Goal: Entertainment & Leisure: Consume media (video, audio)

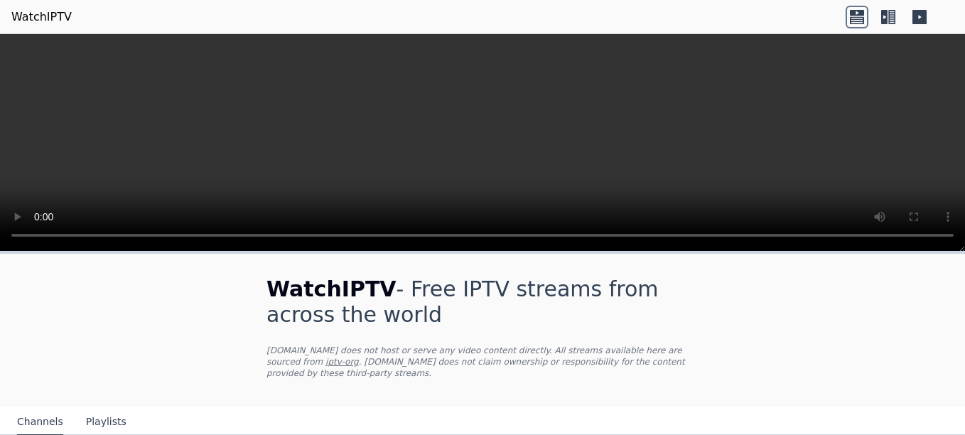
click at [891, 15] on icon at bounding box center [891, 17] width 7 height 14
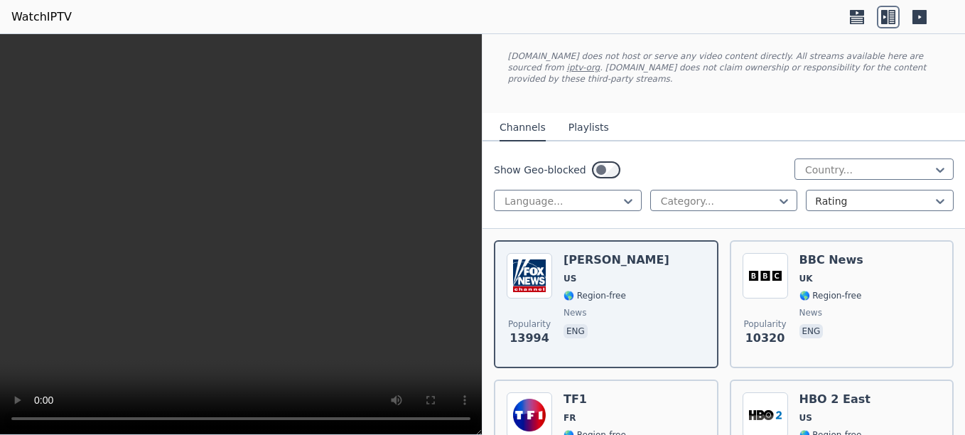
scroll to position [85, 0]
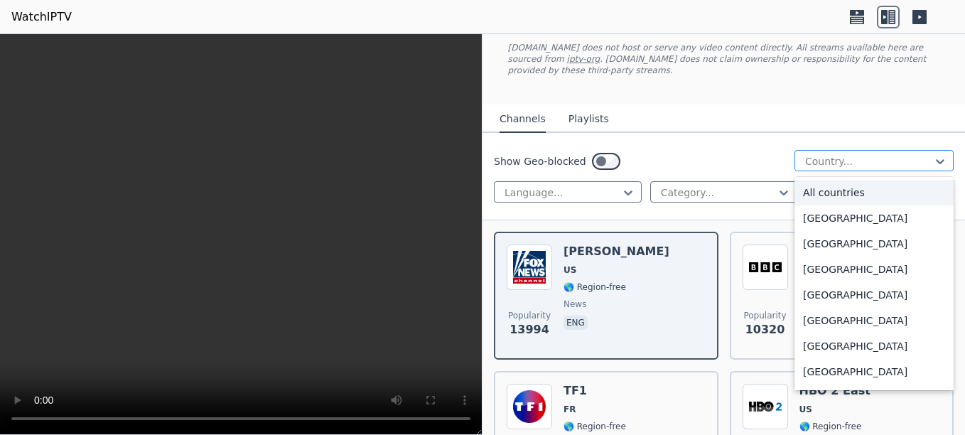
click at [844, 154] on div at bounding box center [868, 161] width 129 height 14
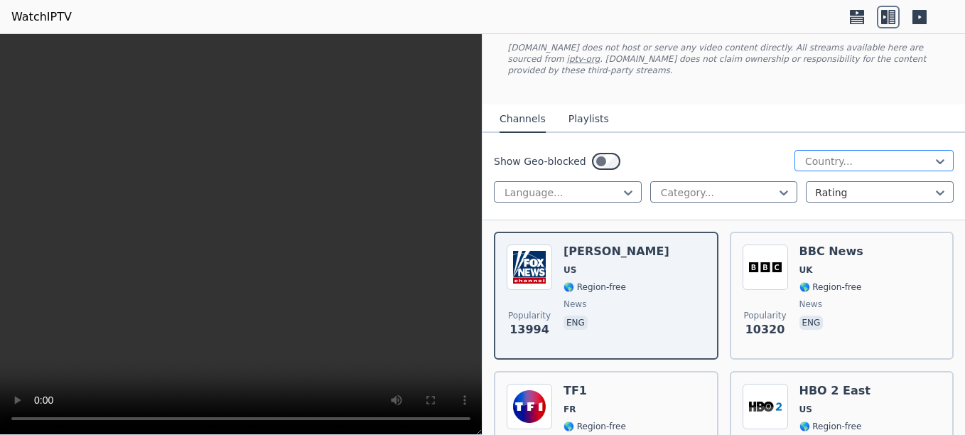
click at [844, 154] on div at bounding box center [868, 161] width 129 height 14
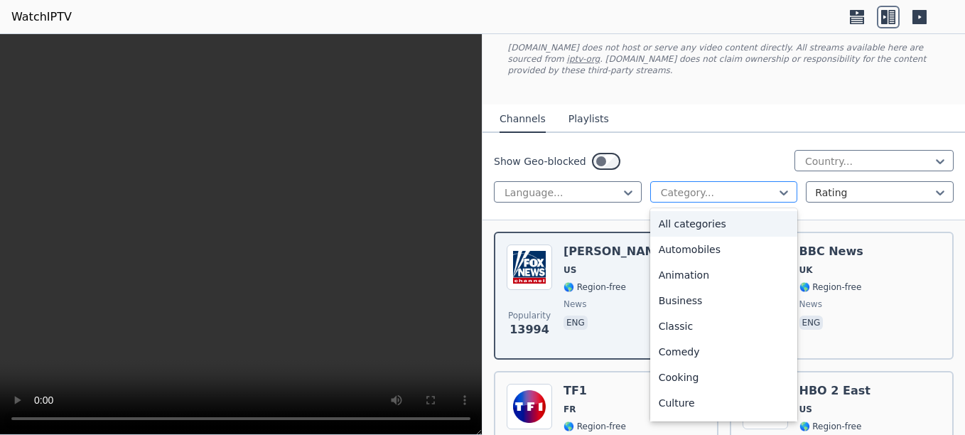
click at [716, 185] on div at bounding box center [718, 192] width 118 height 14
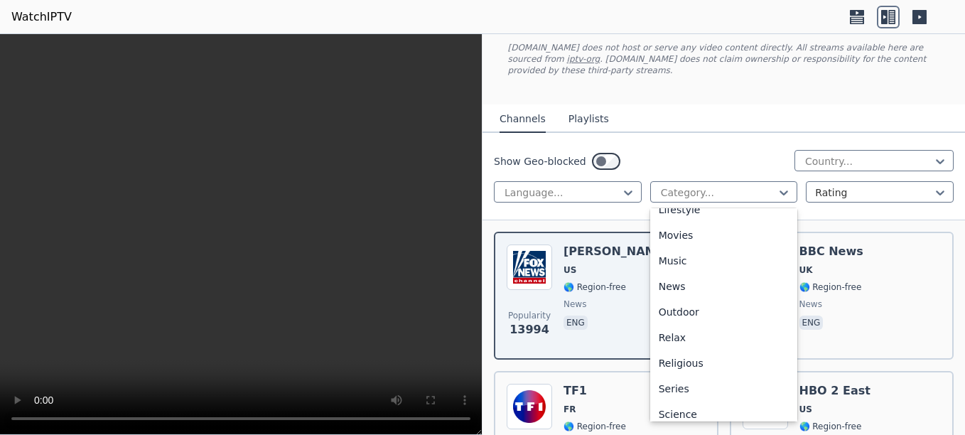
scroll to position [483, 0]
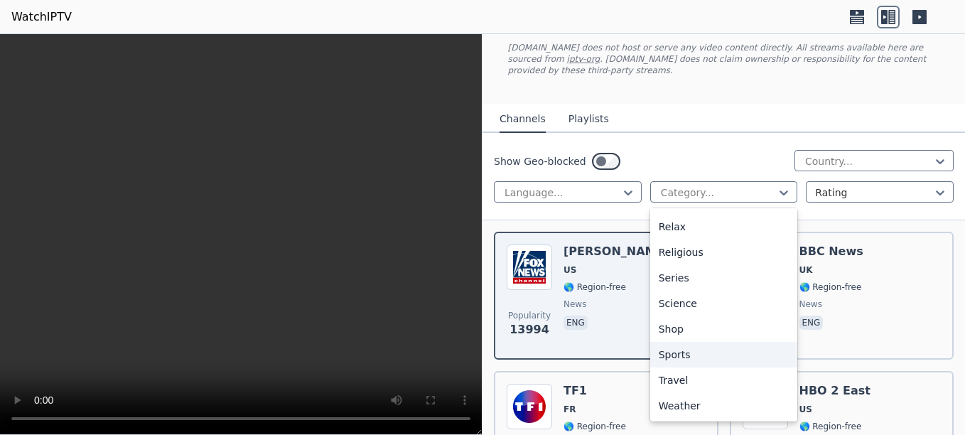
click at [669, 342] on div "Sports" at bounding box center [724, 355] width 148 height 26
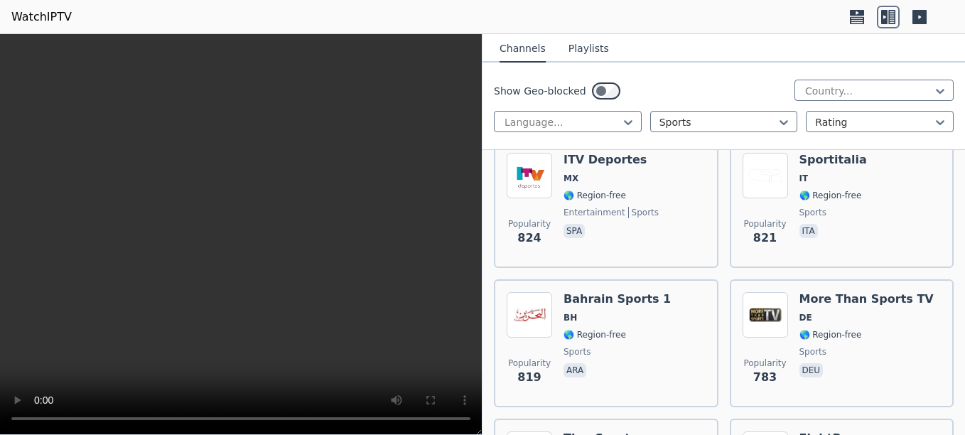
scroll to position [1582, 0]
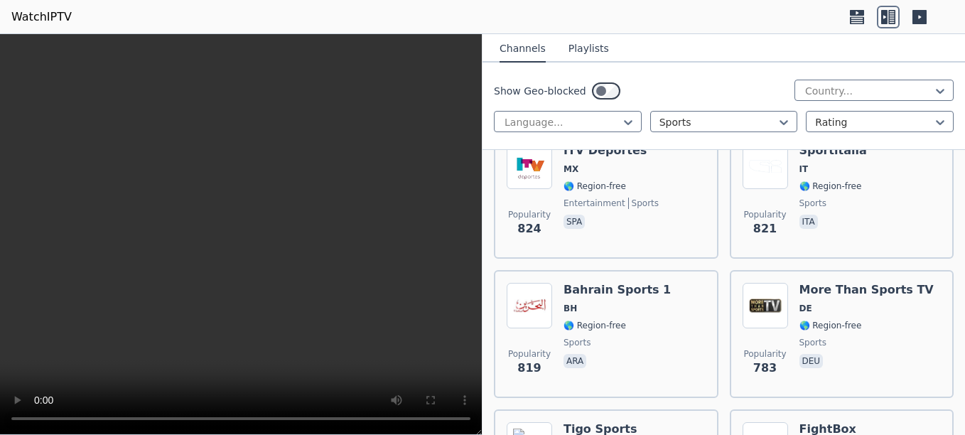
drag, startPoint x: 954, startPoint y: 434, endPoint x: 952, endPoint y: 441, distance: 7.4
click at [952, 434] on html "WatchIPTV WatchIPTV - Free IPTV streams from across the world [DOMAIN_NAME] doe…" at bounding box center [482, 217] width 965 height 435
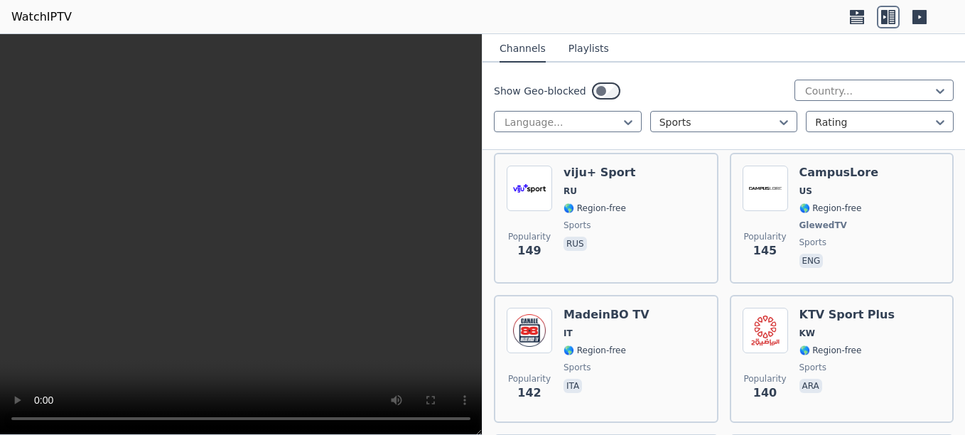
scroll to position [4860, 0]
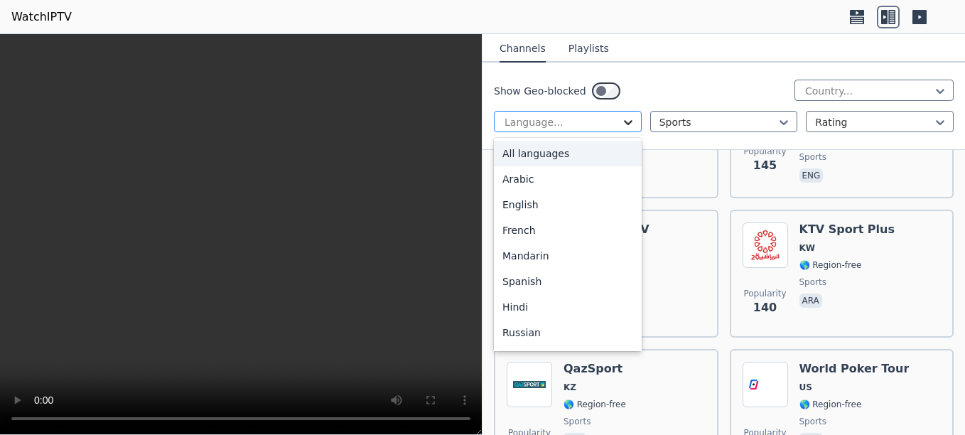
click at [626, 127] on icon at bounding box center [628, 122] width 14 height 14
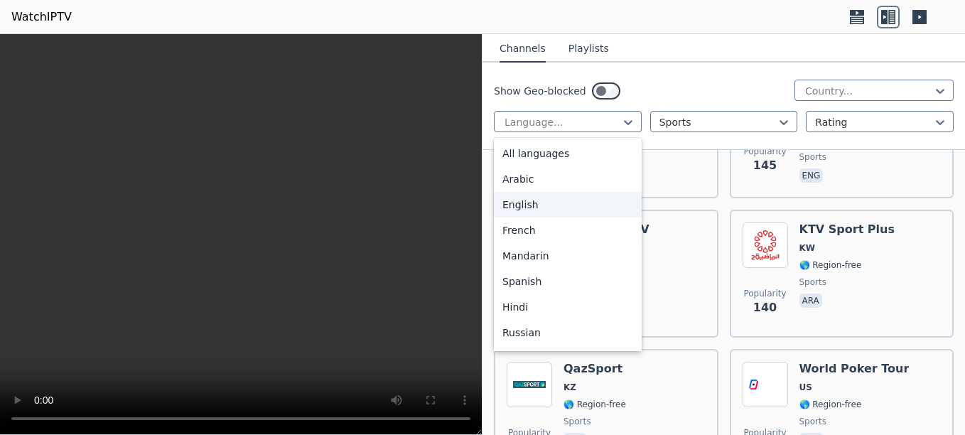
click at [540, 203] on div "English" at bounding box center [568, 205] width 148 height 26
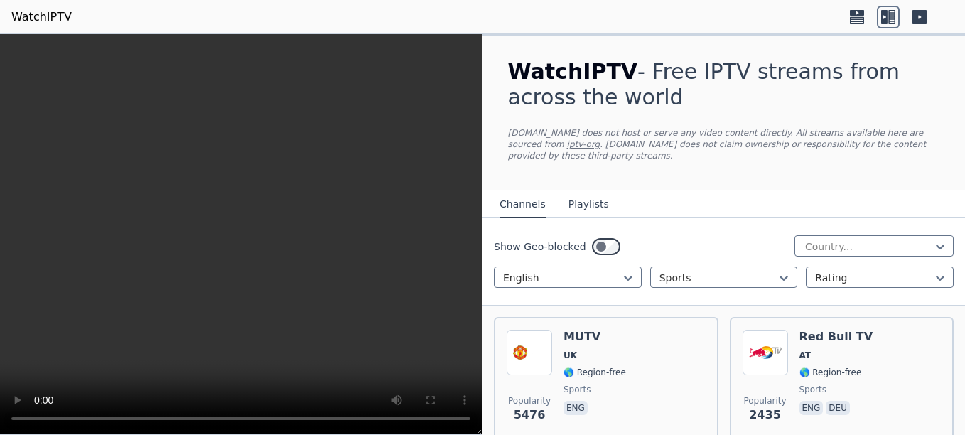
scroll to position [350, 0]
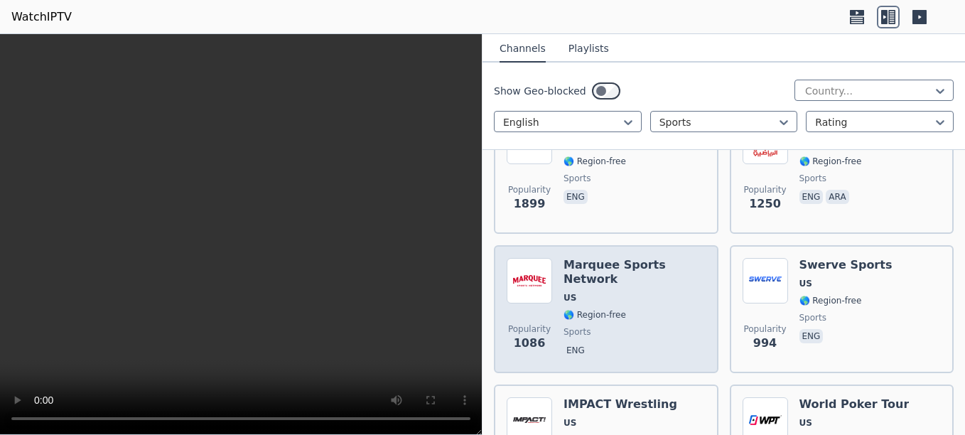
click at [591, 292] on span "US" at bounding box center [635, 297] width 142 height 11
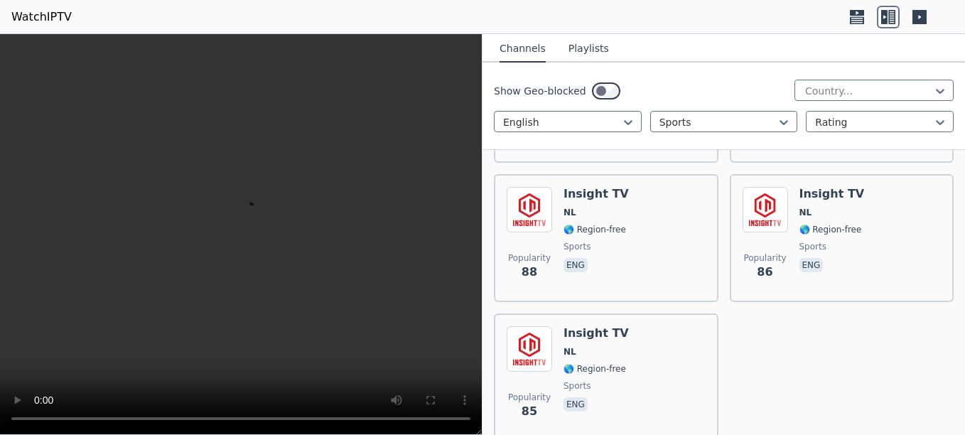
scroll to position [3276, 0]
